Goal: Task Accomplishment & Management: Use online tool/utility

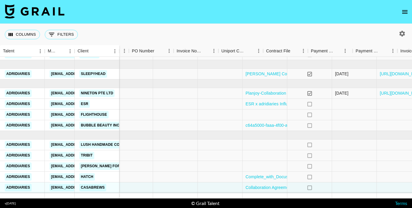
scroll to position [16, 836]
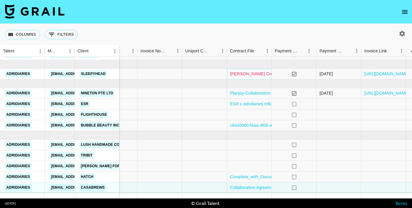
click at [266, 75] on link "[PERSON_NAME] Contract (3).pdf" at bounding box center [263, 74] width 66 height 6
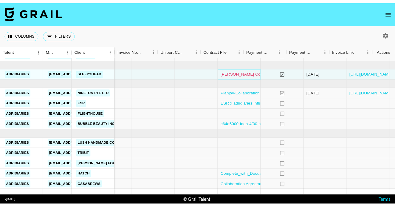
scroll to position [16, 854]
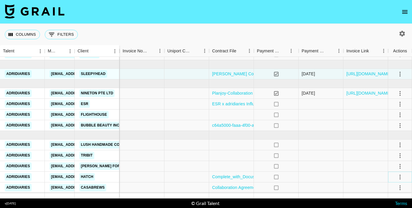
click at [401, 175] on icon "select merge strategy" at bounding box center [399, 177] width 7 height 7
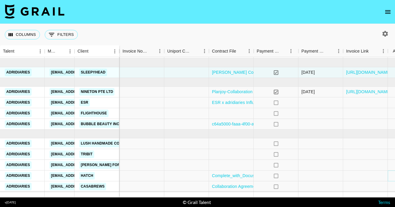
scroll to position [18, 871]
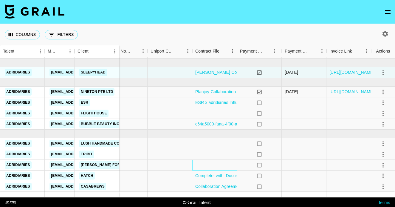
click at [225, 165] on div at bounding box center [214, 165] width 45 height 11
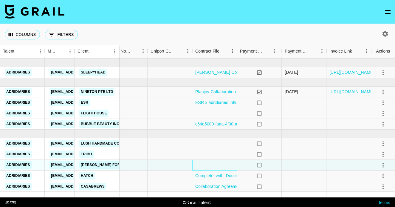
scroll to position [18, 871]
click at [211, 168] on div at bounding box center [215, 165] width 45 height 11
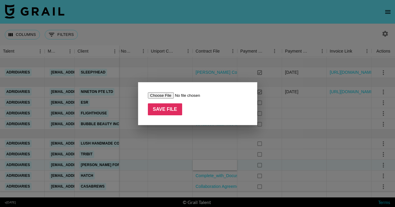
click at [166, 98] on input "file" at bounding box center [185, 95] width 75 height 6
type input "C:\fakepath\@adridiaries X Felorshop By [PERSON_NAME].docx"
click at [175, 107] on input "Save File" at bounding box center [165, 109] width 35 height 12
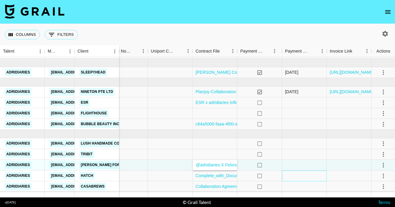
click at [284, 170] on div at bounding box center [304, 175] width 45 height 11
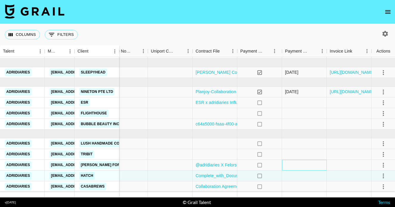
click at [296, 165] on div at bounding box center [304, 165] width 45 height 11
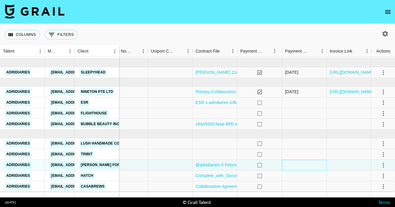
scroll to position [18, 871]
click at [385, 166] on icon "select merge strategy" at bounding box center [383, 165] width 7 height 7
click at [344, 165] on div at bounding box center [349, 165] width 45 height 11
click at [381, 166] on icon "select merge strategy" at bounding box center [383, 165] width 7 height 7
click at [371, 151] on div "Approve" at bounding box center [370, 152] width 18 height 7
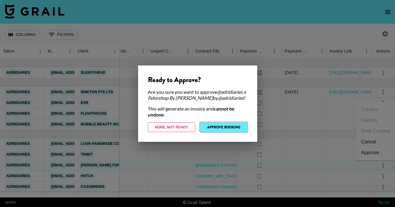
click at [238, 125] on button "Approve Booking" at bounding box center [223, 127] width 47 height 10
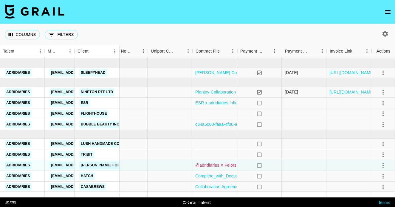
scroll to position [18, 871]
select select "id"
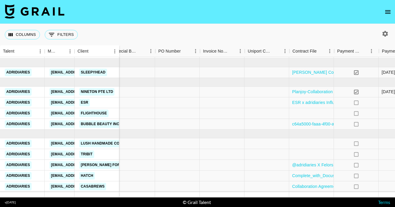
scroll to position [18, 774]
